Goal: Find specific page/section: Find specific page/section

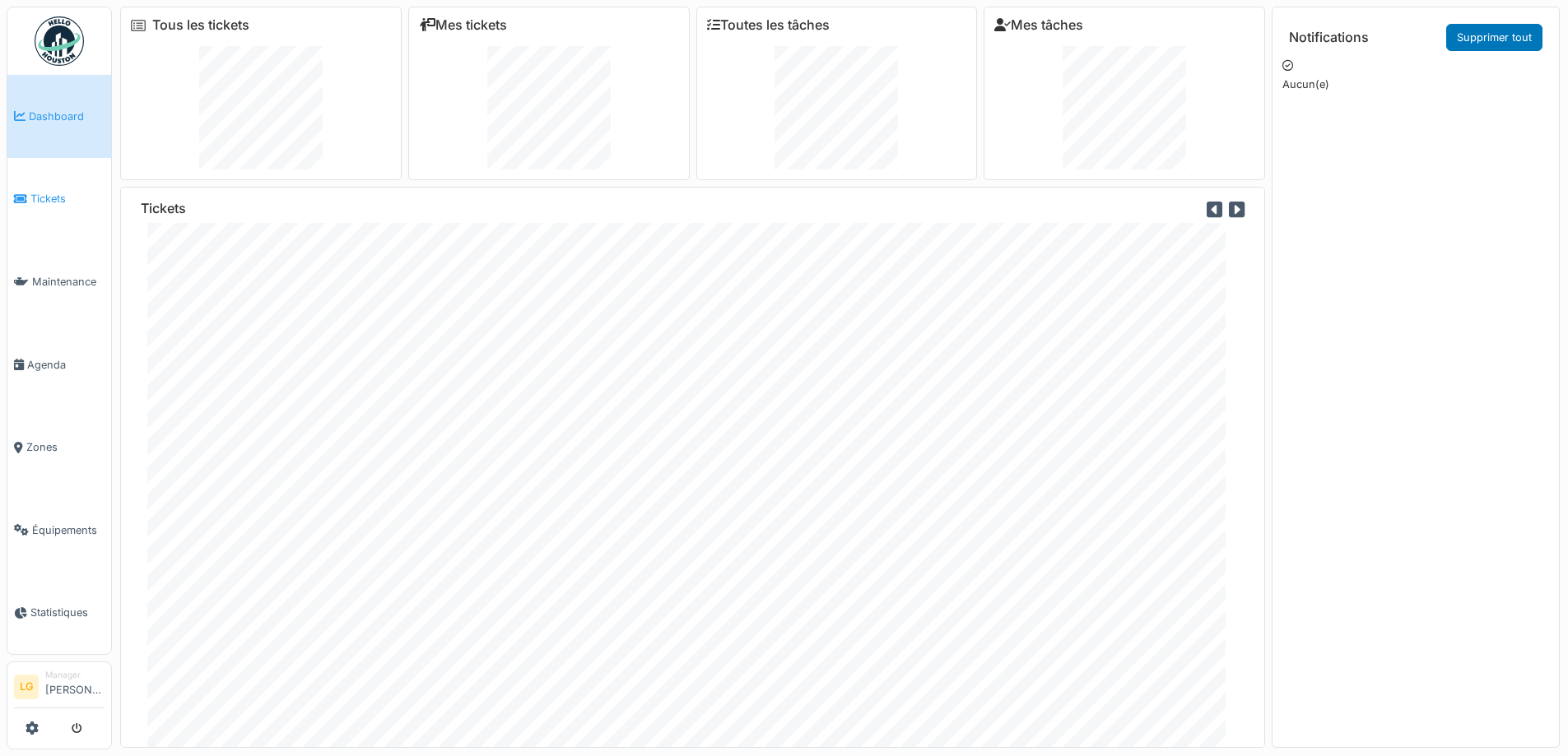
click at [42, 188] on link "Tickets" at bounding box center [59, 200] width 104 height 83
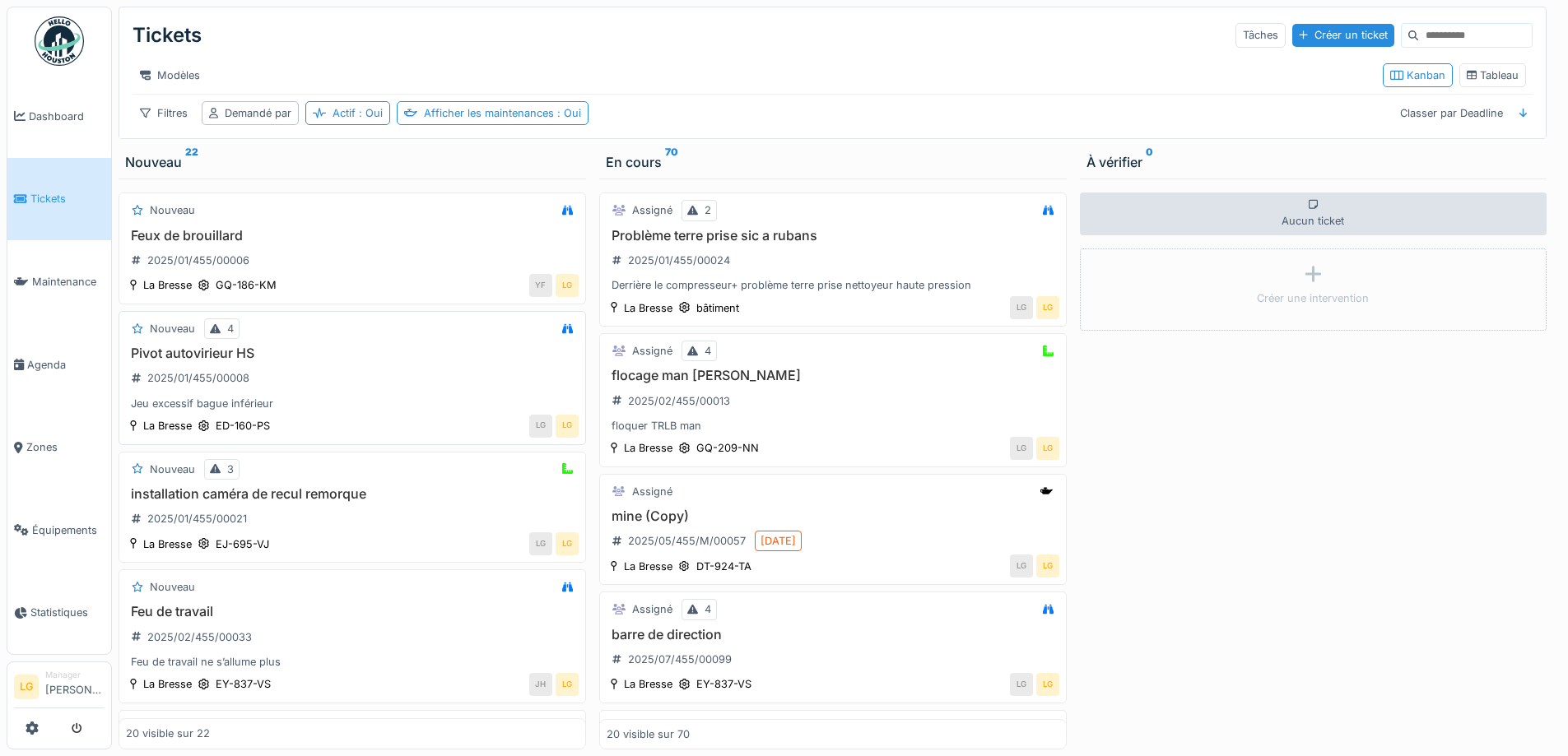
click at [335, 387] on div "Pivot autovirieur HS 2025/01/455/00008 Jeu excessif bague inférieur" at bounding box center [352, 378] width 453 height 66
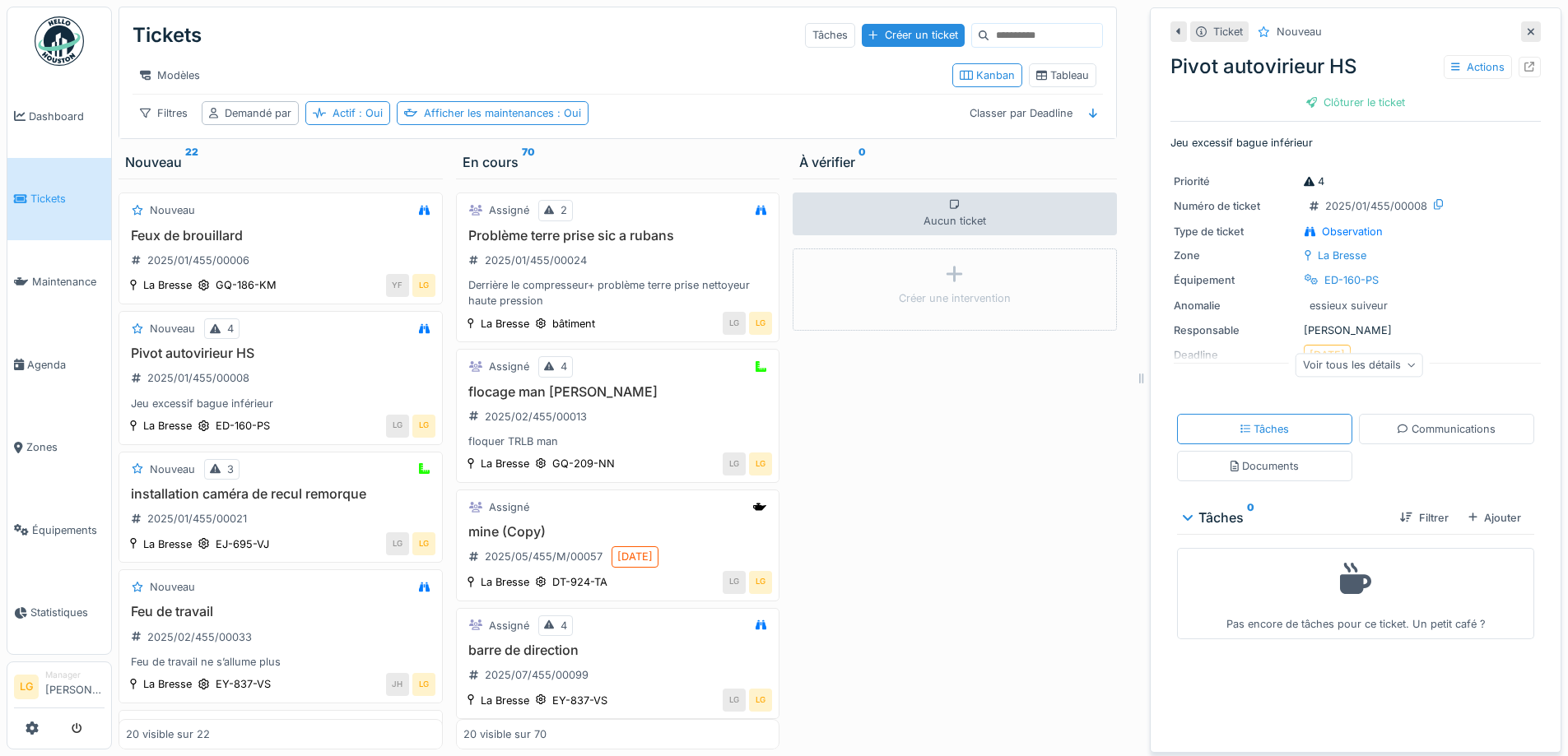
scroll to position [13, 0]
click at [1408, 361] on icon at bounding box center [1412, 365] width 8 height 8
